Goal: Transaction & Acquisition: Purchase product/service

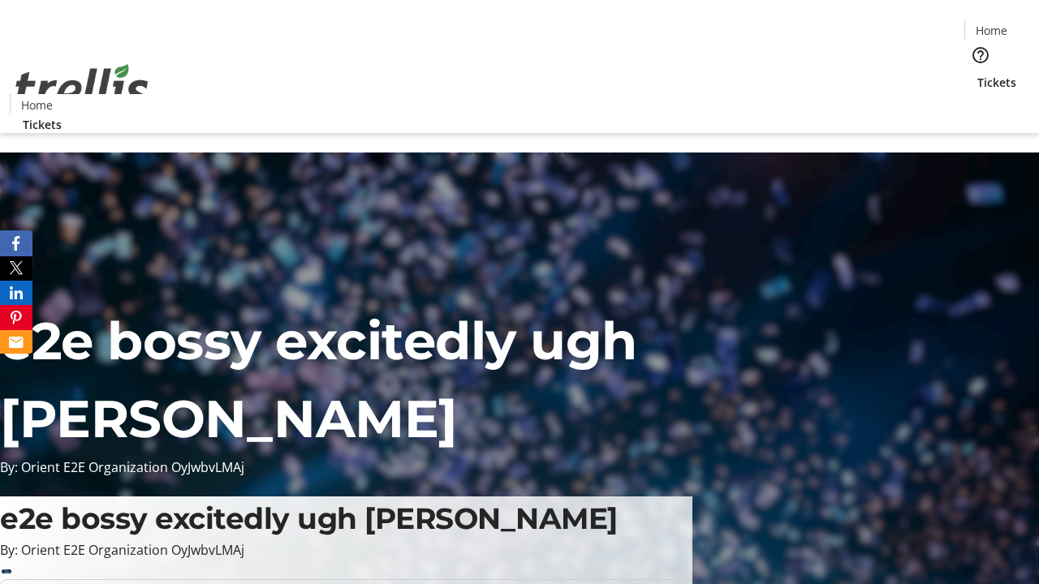
click at [977, 74] on span "Tickets" at bounding box center [996, 82] width 39 height 17
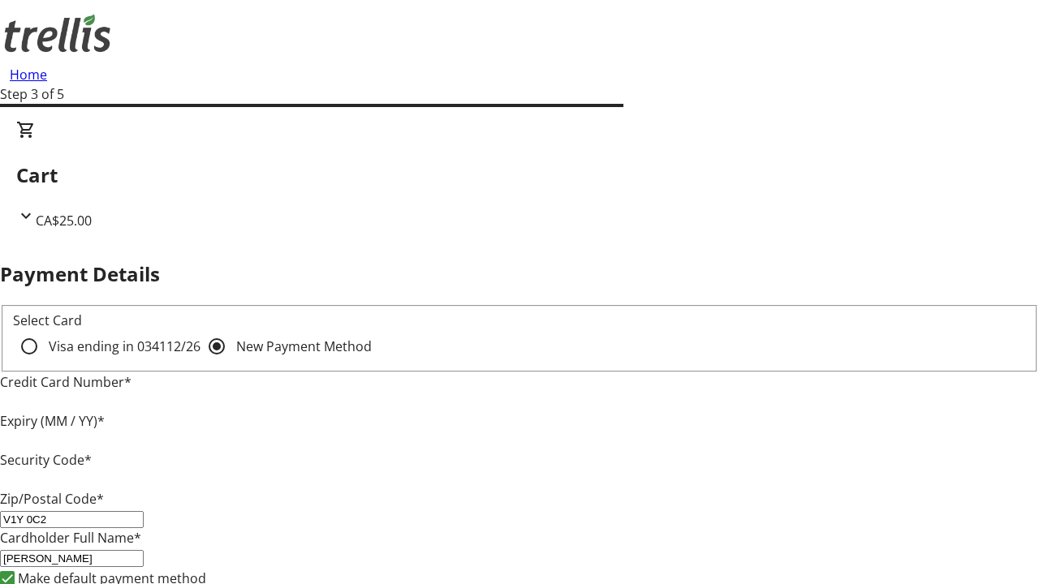
type input "V1Y 0C2"
